Goal: Information Seeking & Learning: Learn about a topic

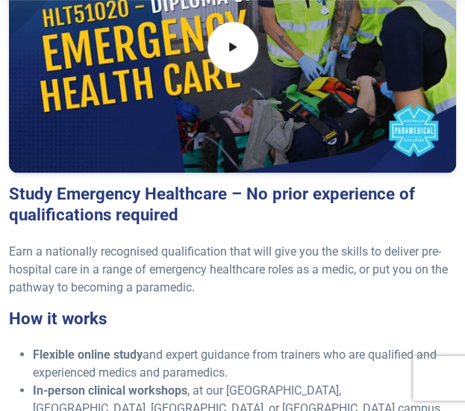
scroll to position [523, 0]
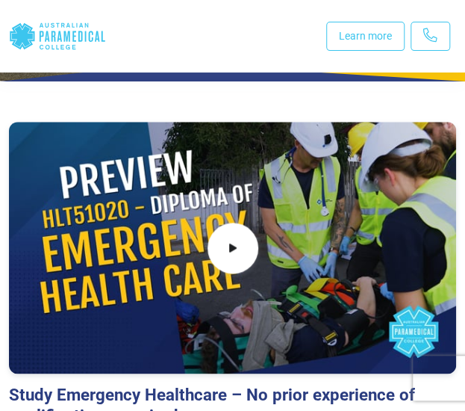
scroll to position [75, 0]
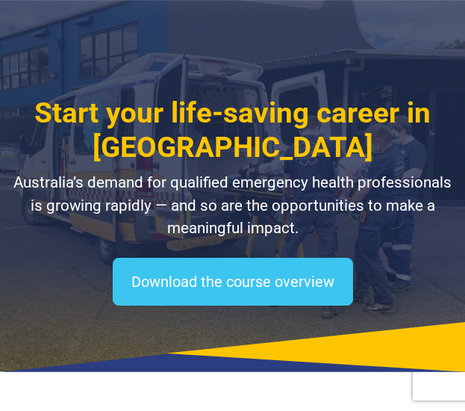
select select "**********"
